Goal: Information Seeking & Learning: Learn about a topic

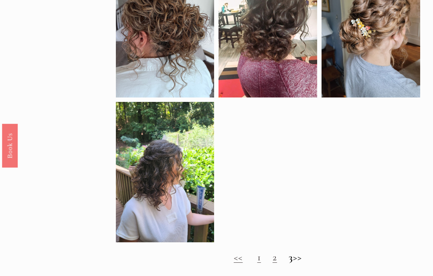
scroll to position [267, 0]
click at [257, 261] on link "1" at bounding box center [259, 257] width 4 height 12
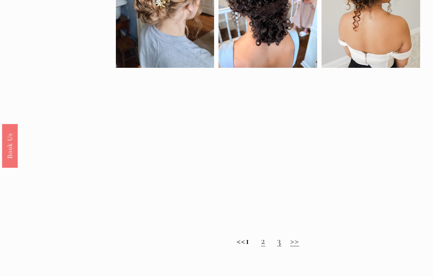
scroll to position [441, 0]
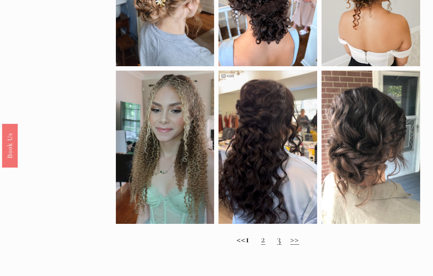
click at [265, 243] on link "2" at bounding box center [263, 239] width 4 height 12
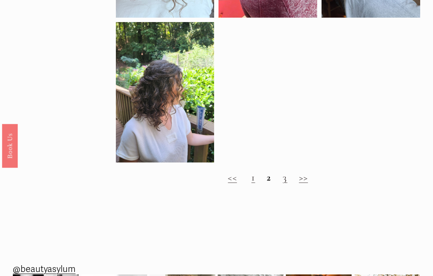
scroll to position [344, 0]
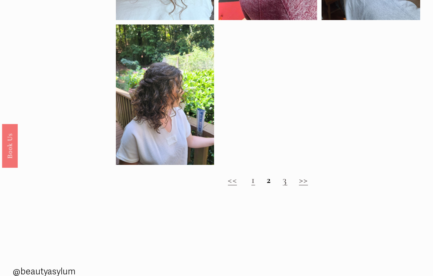
click at [271, 182] on strong "2" at bounding box center [269, 180] width 4 height 12
click at [286, 186] on link "3" at bounding box center [285, 180] width 4 height 12
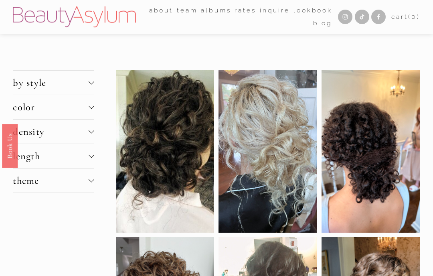
click at [92, 133] on div at bounding box center [92, 131] width 6 height 6
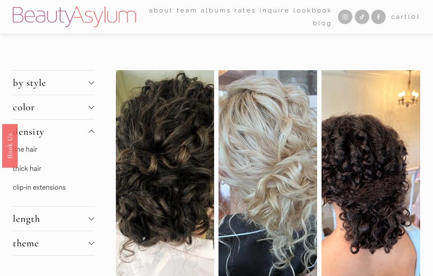
click at [35, 151] on link "fine hair" at bounding box center [25, 149] width 24 height 8
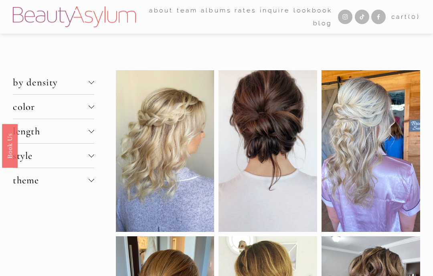
click at [91, 133] on div at bounding box center [92, 130] width 6 height 6
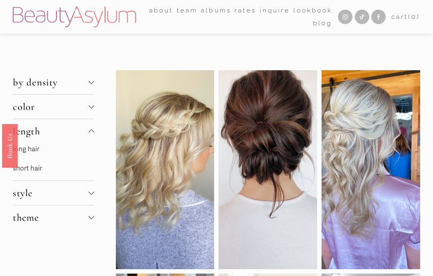
click at [36, 152] on link "long hair" at bounding box center [26, 149] width 26 height 8
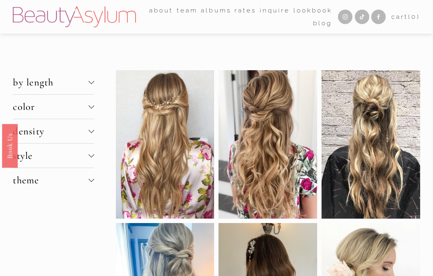
click at [90, 155] on div at bounding box center [92, 155] width 6 height 6
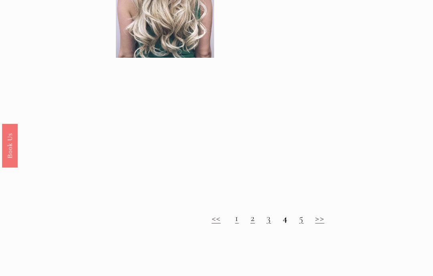
scroll to position [802, 0]
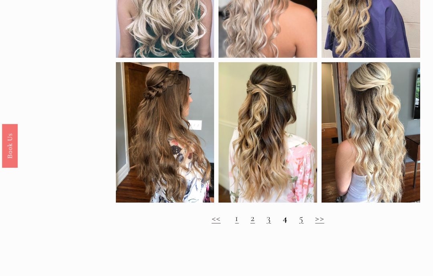
click at [317, 222] on link ">>" at bounding box center [319, 218] width 9 height 12
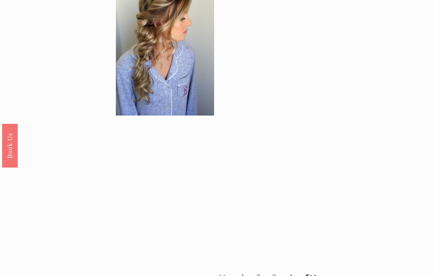
scroll to position [537, 0]
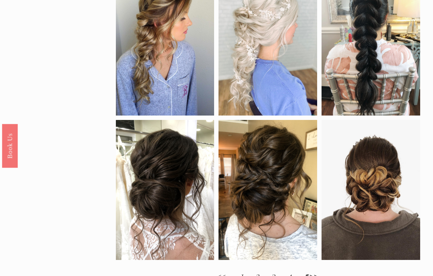
click at [272, 275] on link "3" at bounding box center [274, 275] width 4 height 12
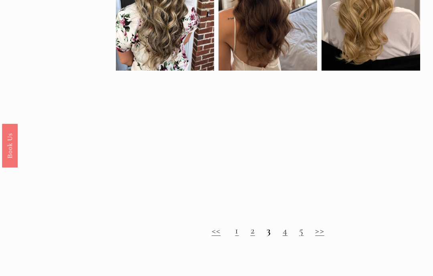
scroll to position [437, 0]
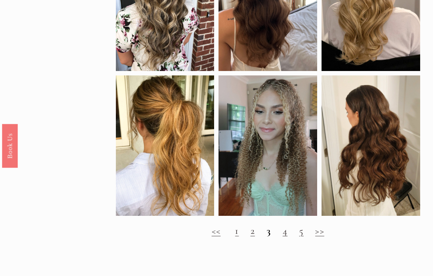
click at [284, 235] on link "4" at bounding box center [285, 230] width 5 height 12
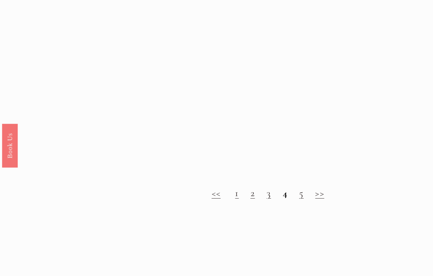
scroll to position [750, 0]
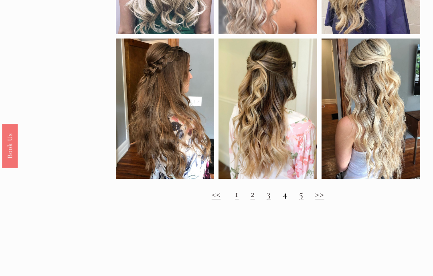
click at [302, 200] on link "5" at bounding box center [301, 194] width 4 height 12
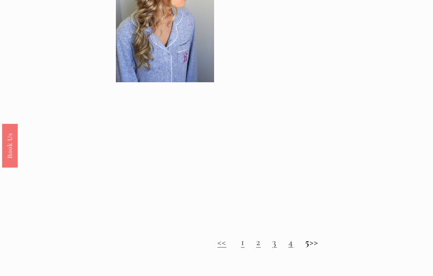
scroll to position [570, 0]
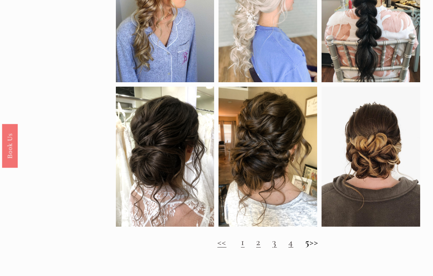
click at [319, 245] on h2 "<< 1 2 3 4 5 >>" at bounding box center [268, 242] width 304 height 12
click at [241, 245] on link "1" at bounding box center [243, 242] width 4 height 12
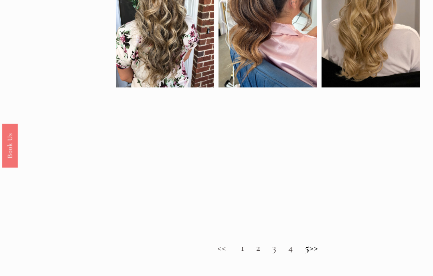
scroll to position [434, 0]
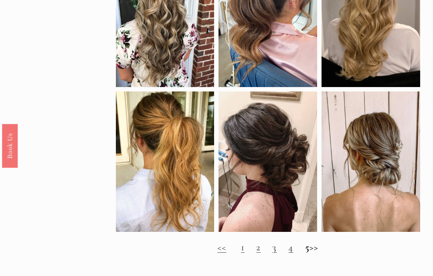
click at [315, 250] on h2 "<< 1 2 3 4 5 >>" at bounding box center [268, 247] width 304 height 12
click at [318, 250] on h2 "<< 1 2 3 4 5 >>" at bounding box center [268, 247] width 304 height 12
click at [241, 251] on link "1" at bounding box center [243, 247] width 4 height 12
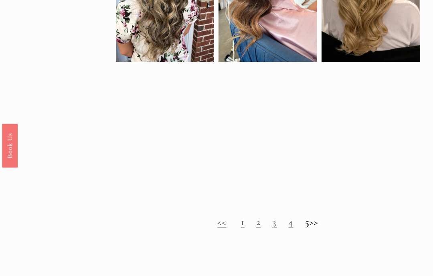
scroll to position [459, 0]
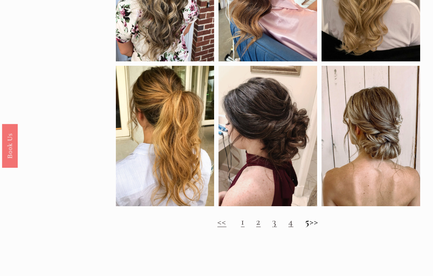
click at [256, 226] on link "2" at bounding box center [258, 221] width 4 height 12
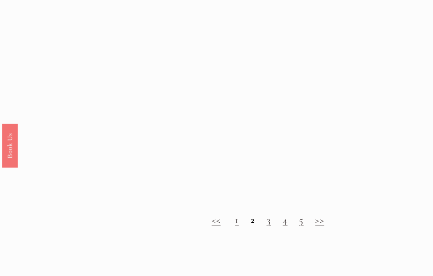
scroll to position [737, 0]
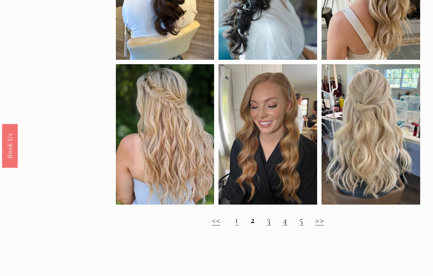
click at [269, 224] on link "3" at bounding box center [269, 220] width 4 height 12
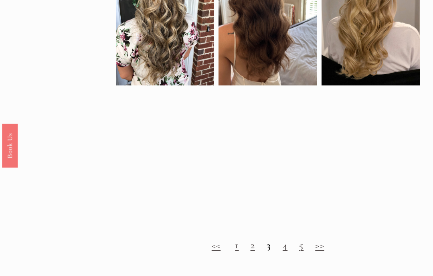
scroll to position [422, 0]
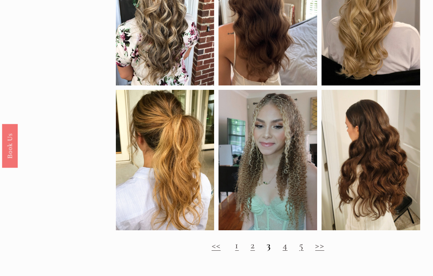
click at [285, 250] on link "4" at bounding box center [285, 245] width 5 height 12
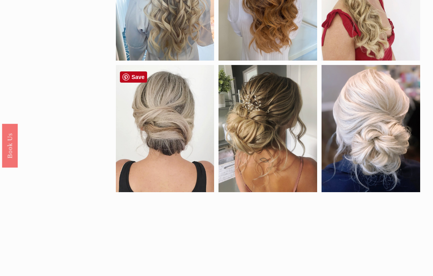
scroll to position [303, 0]
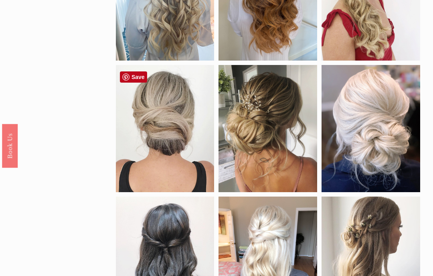
click at [171, 123] on div at bounding box center [165, 128] width 99 height 127
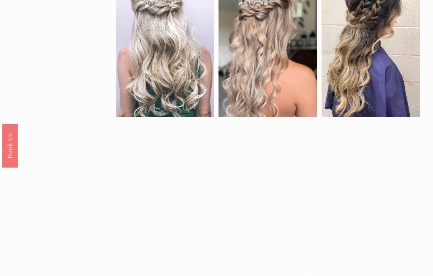
scroll to position [667, 0]
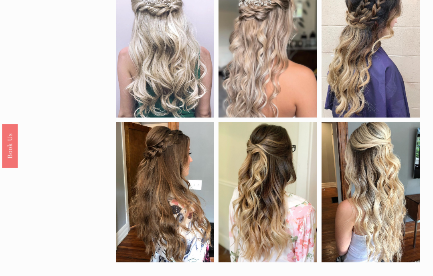
click at [284, 275] on strong "4" at bounding box center [285, 277] width 5 height 12
click at [301, 275] on link "5" at bounding box center [301, 277] width 4 height 12
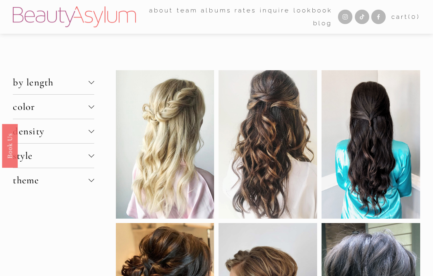
click at [91, 182] on div at bounding box center [92, 179] width 6 height 6
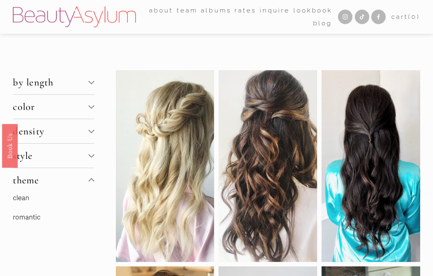
click at [91, 81] on div at bounding box center [92, 82] width 6 height 6
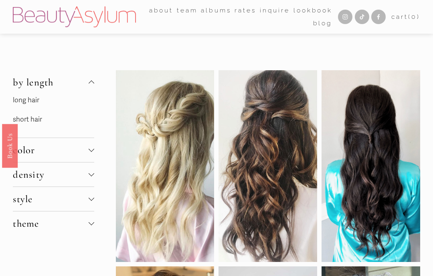
click at [32, 101] on link "long hair" at bounding box center [26, 100] width 26 height 8
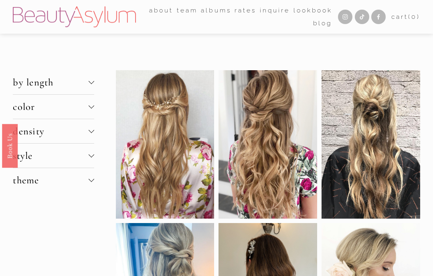
click at [93, 108] on div at bounding box center [92, 107] width 6 height 6
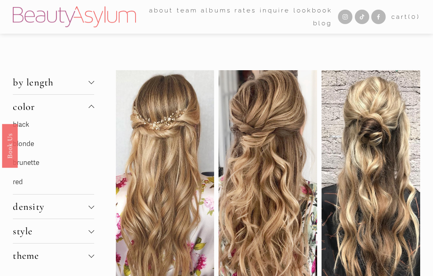
click at [32, 142] on link "blonde" at bounding box center [23, 143] width 21 height 8
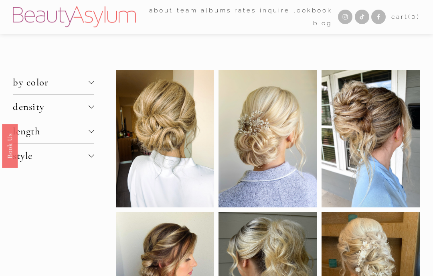
click at [93, 132] on div at bounding box center [92, 130] width 6 height 6
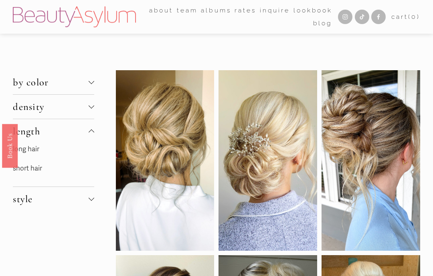
click at [33, 150] on link "long hair" at bounding box center [26, 149] width 26 height 8
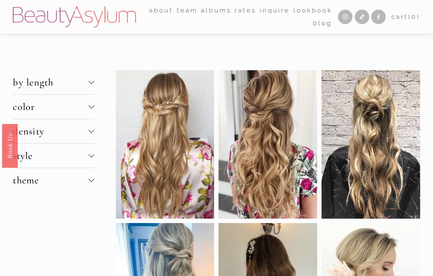
click at [93, 158] on div at bounding box center [92, 156] width 6 height 6
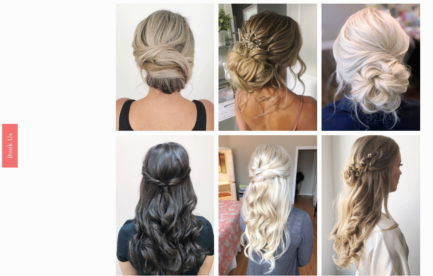
scroll to position [439, 0]
click at [388, 224] on div at bounding box center [370, 205] width 99 height 140
click at [399, 219] on div at bounding box center [370, 205] width 99 height 140
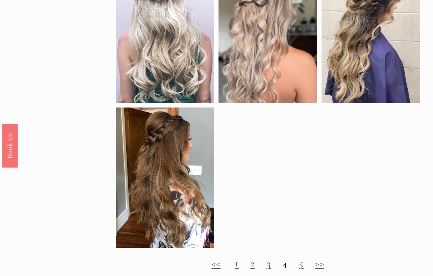
scroll to position [756, 0]
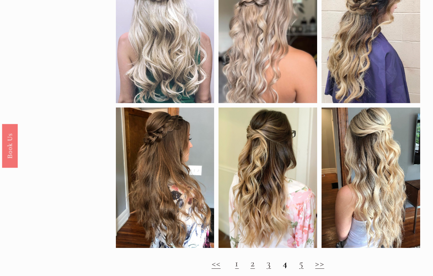
click at [301, 265] on link "5" at bounding box center [301, 263] width 4 height 12
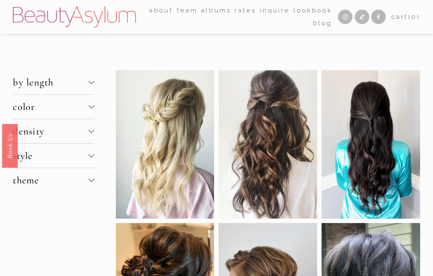
click at [92, 129] on button "density" at bounding box center [53, 131] width 81 height 24
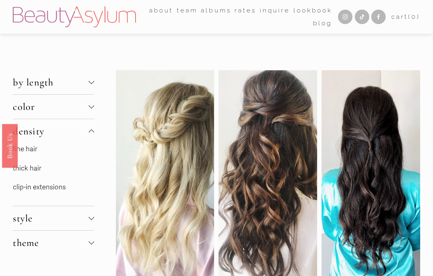
click at [32, 152] on link "fine hair" at bounding box center [25, 149] width 24 height 8
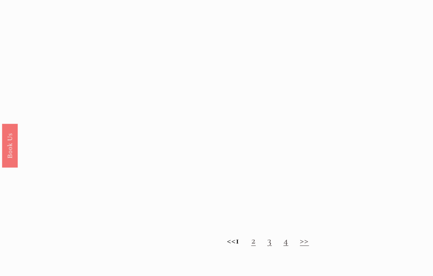
scroll to position [559, 0]
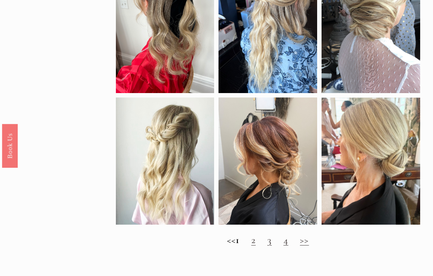
click at [256, 243] on link "2" at bounding box center [253, 240] width 4 height 12
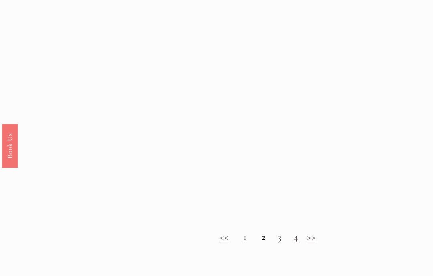
scroll to position [535, 0]
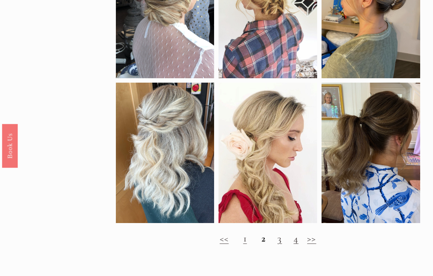
click at [280, 242] on link "3" at bounding box center [279, 238] width 4 height 12
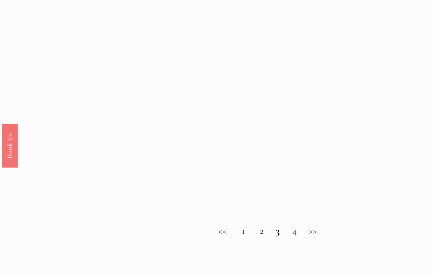
scroll to position [543, 0]
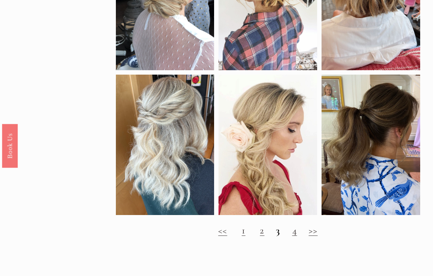
click at [293, 234] on link "4" at bounding box center [294, 230] width 5 height 12
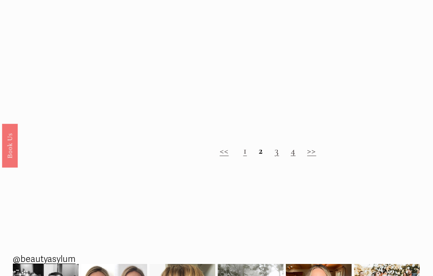
scroll to position [636, 0]
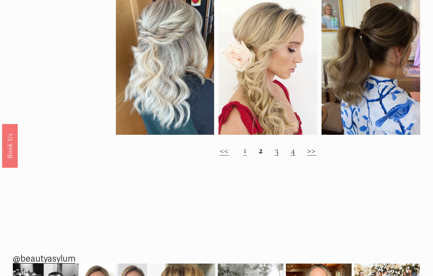
click at [245, 153] on link "1" at bounding box center [245, 150] width 4 height 12
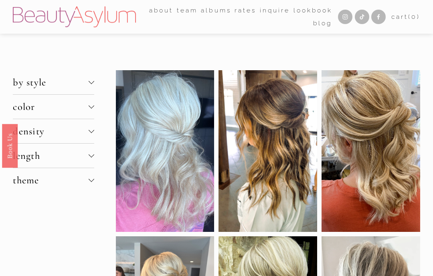
scroll to position [665, 0]
